Goal: Check status: Check status

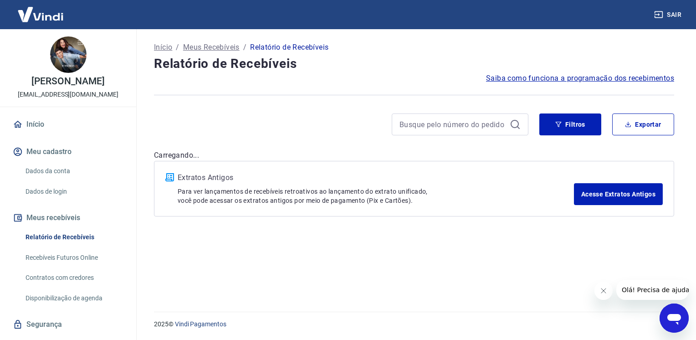
drag, startPoint x: 606, startPoint y: 292, endPoint x: 1199, endPoint y: 531, distance: 638.9
click at [606, 292] on button "Fechar mensagem da empresa" at bounding box center [603, 290] width 18 height 18
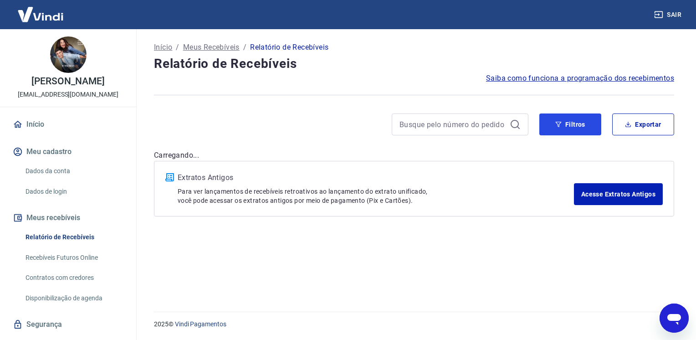
click at [574, 123] on button "Filtros" at bounding box center [570, 124] width 62 height 22
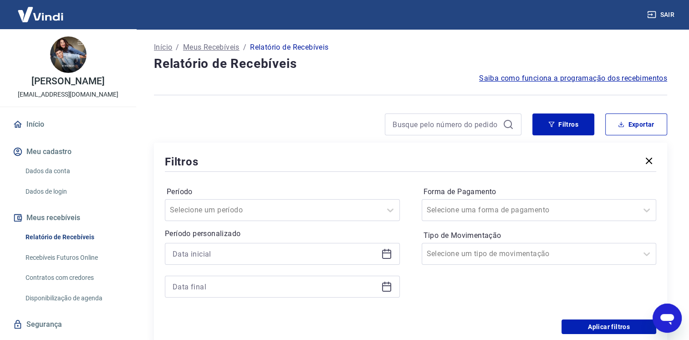
click at [385, 253] on icon at bounding box center [386, 252] width 9 height 1
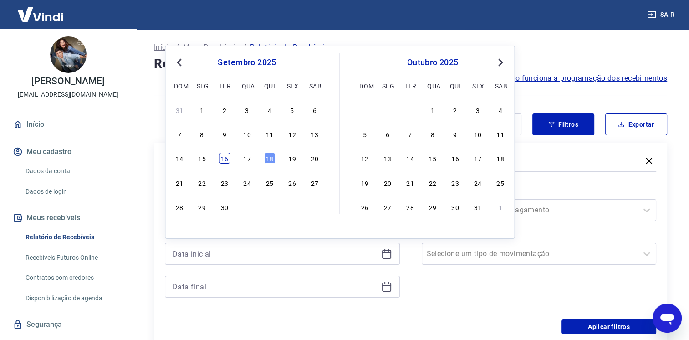
click at [224, 158] on div "16" at bounding box center [224, 158] width 11 height 11
type input "16/09/2025"
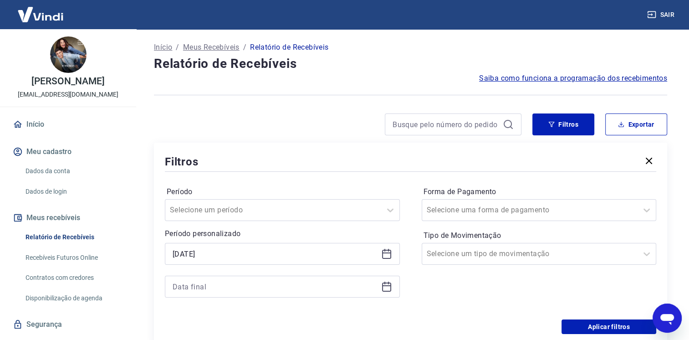
click at [390, 286] on icon at bounding box center [386, 285] width 9 height 1
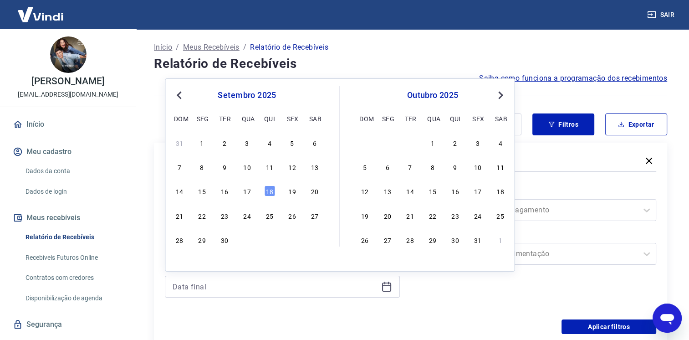
click at [266, 188] on div "18" at bounding box center [269, 190] width 11 height 11
type input "18/09/2025"
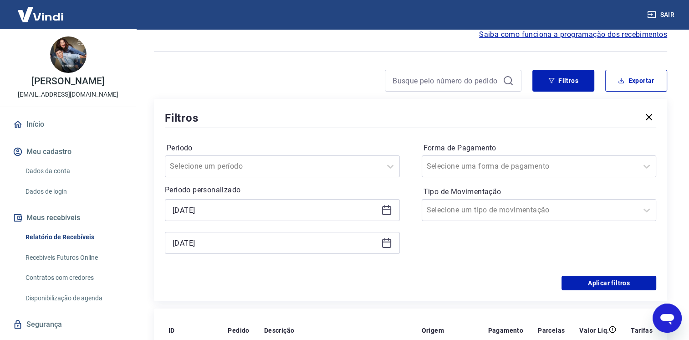
scroll to position [46, 0]
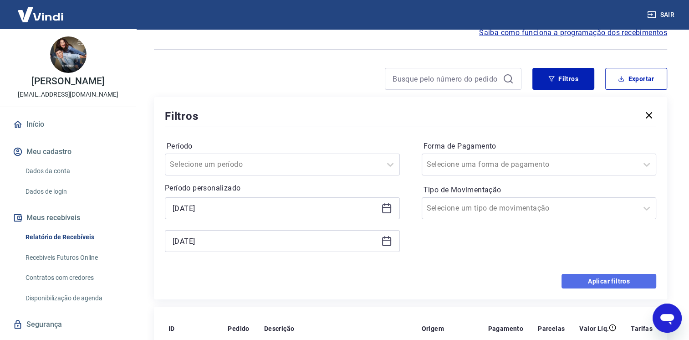
click at [605, 285] on button "Aplicar filtros" at bounding box center [608, 281] width 95 height 15
